Goal: Task Accomplishment & Management: Use online tool/utility

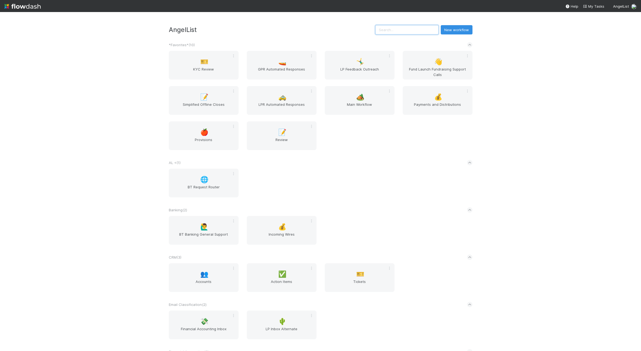
click at [407, 29] on input "text" at bounding box center [406, 29] width 63 height 9
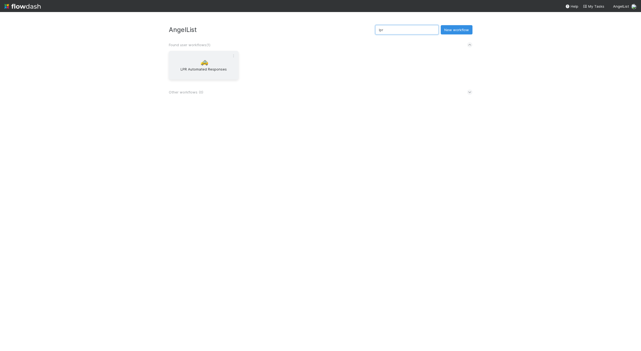
type input "lpr"
click at [193, 64] on div "🚕 LPR Automated Responses" at bounding box center [204, 65] width 70 height 29
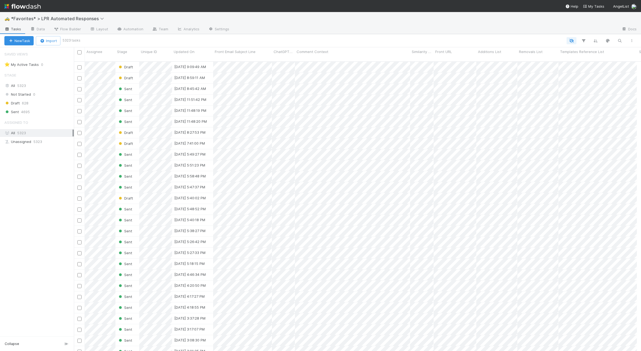
scroll to position [4, 4]
drag, startPoint x: 298, startPoint y: 24, endPoint x: 290, endPoint y: 27, distance: 8.3
click at [298, 24] on div "🚕 *Favorites* > LPR Automated Responses" at bounding box center [320, 18] width 641 height 13
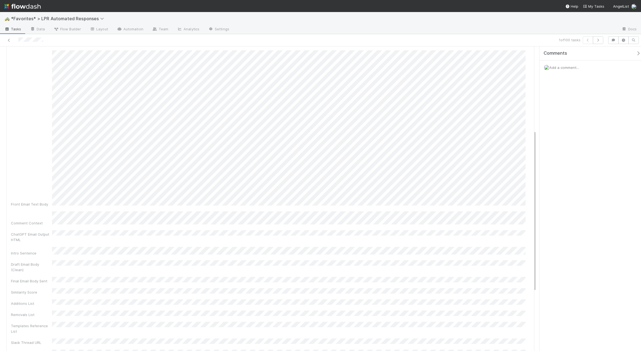
scroll to position [159, 0]
drag, startPoint x: 157, startPoint y: 152, endPoint x: 350, endPoint y: 162, distance: 193.7
click at [359, 159] on div "Created On Updated On Front URL Unique ID Assignee Front Email Sender Extract C…" at bounding box center [270, 152] width 519 height 453
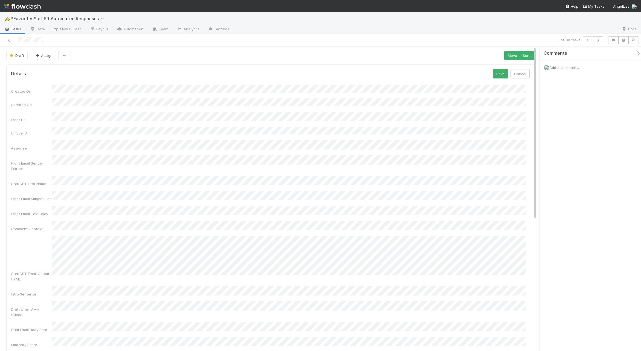
click at [493, 69] on button "Save" at bounding box center [501, 73] width 16 height 9
click at [344, 94] on div "Created On Updated On Front URL Unique ID Assignee Front Email Sender Extract C…" at bounding box center [270, 185] width 519 height 421
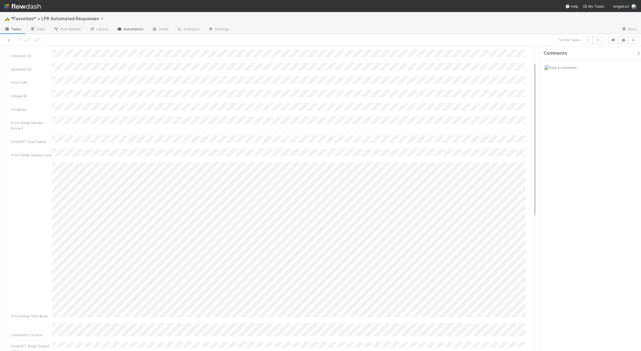
click at [134, 30] on link "Automation" at bounding box center [129, 29] width 35 height 9
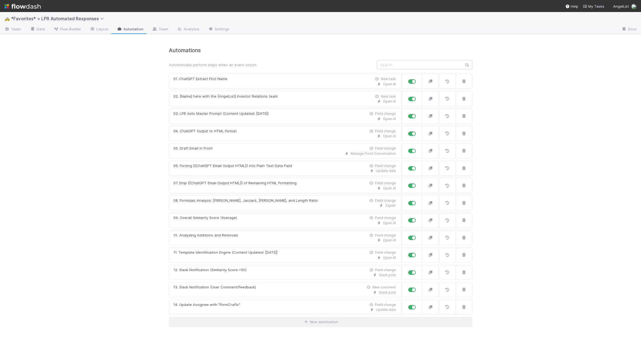
click at [126, 99] on div "🚕 *Favorites* > LPR Automated Responses Tasks Data Flow Builder Layout Automati…" at bounding box center [320, 181] width 641 height 339
click at [17, 5] on img at bounding box center [22, 6] width 36 height 9
click at [14, 28] on span "Tasks" at bounding box center [12, 28] width 17 height 5
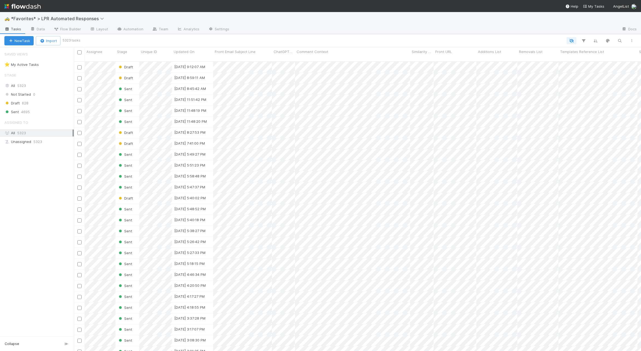
scroll to position [290, 563]
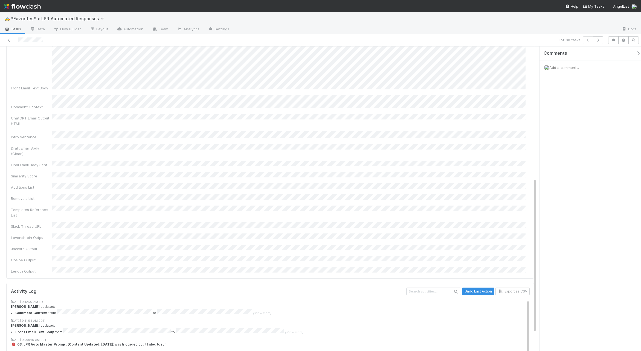
scroll to position [255, 0]
click at [141, 89] on div "Created On Updated On Front URL Unique ID Assignee Front Email Sender Extract C…" at bounding box center [270, 52] width 519 height 453
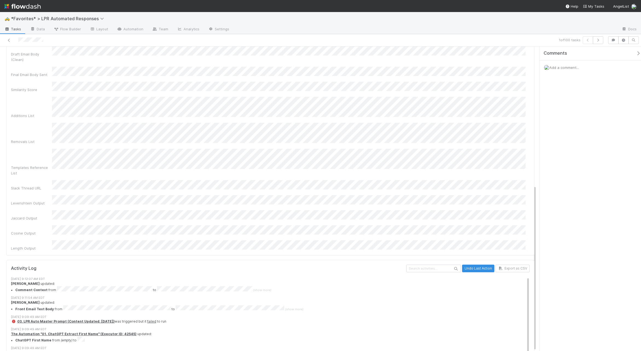
scroll to position [0, 0]
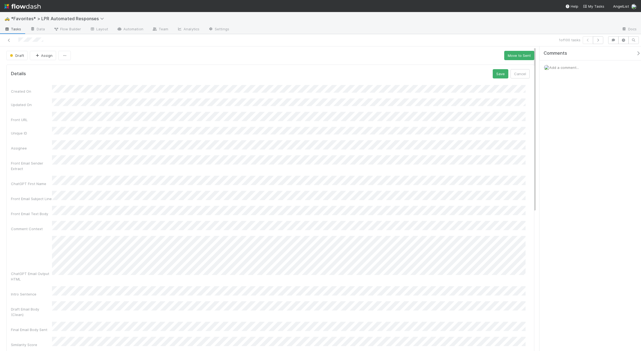
click at [369, 40] on div "1 of 100 tasks" at bounding box center [455, 40] width 301 height 8
click at [526, 73] on div "Details Save Cancel" at bounding box center [270, 73] width 527 height 9
click at [511, 75] on button "Cancel" at bounding box center [519, 73] width 19 height 9
click at [39, 19] on span "*Favorites* > LPR Automated Responses" at bounding box center [59, 18] width 96 height 5
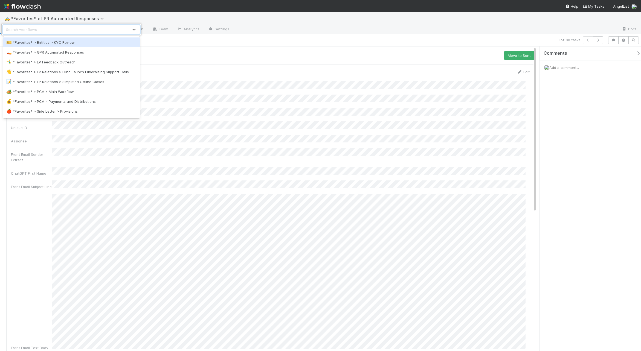
click at [16, 8] on div "option *Favorites* > Entities > KYC Review focused, 1 of 48. 48 results availab…" at bounding box center [320, 175] width 641 height 351
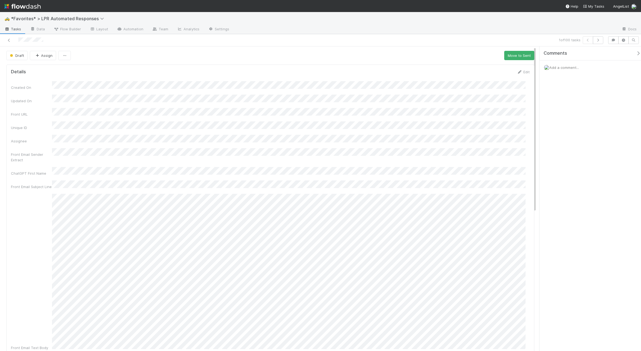
drag, startPoint x: 10, startPoint y: 30, endPoint x: 19, endPoint y: 33, distance: 9.6
click at [10, 30] on span "Tasks" at bounding box center [12, 28] width 17 height 5
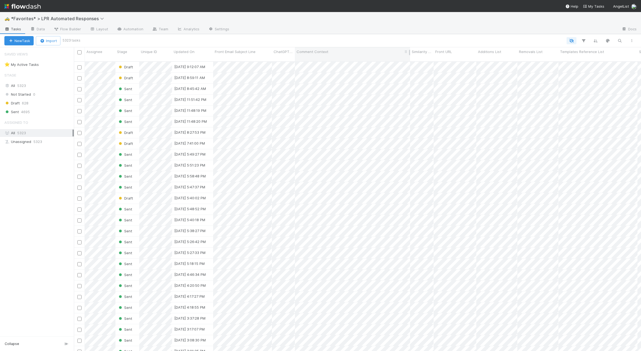
scroll to position [290, 563]
click at [79, 65] on input "checkbox" at bounding box center [79, 67] width 4 height 4
click at [72, 42] on span "Bulk Actions (1)" at bounding box center [80, 41] width 29 height 4
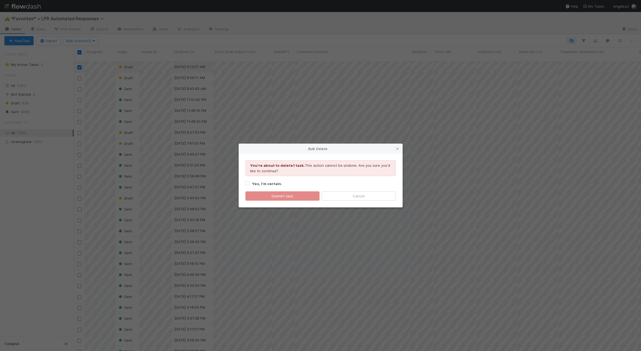
drag, startPoint x: 88, startPoint y: 90, endPoint x: 122, endPoint y: 101, distance: 36.0
click at [266, 184] on strong "Yes, I’m certain." at bounding box center [267, 184] width 30 height 4
click at [250, 184] on input "Yes, I’m certain." at bounding box center [247, 183] width 4 height 5
checkbox input "true"
click at [274, 197] on button "Delete 1 task" at bounding box center [282, 196] width 74 height 9
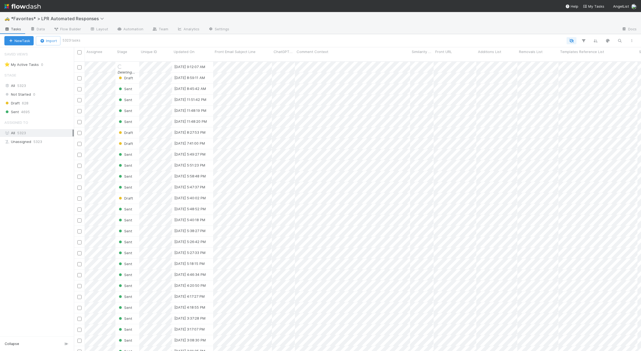
click at [387, 26] on div at bounding box center [426, 29] width 384 height 9
click at [403, 21] on div "🚕 *Favorites* > LPR Automated Responses" at bounding box center [320, 18] width 641 height 13
click at [436, 9] on nav "Help My Tasks AngelList" at bounding box center [320, 6] width 641 height 12
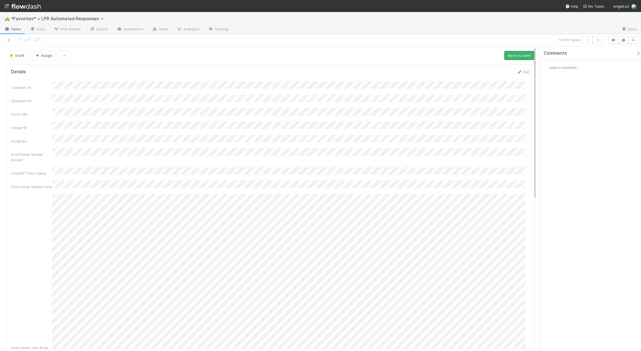
scroll to position [219, 0]
